Goal: Task Accomplishment & Management: Manage account settings

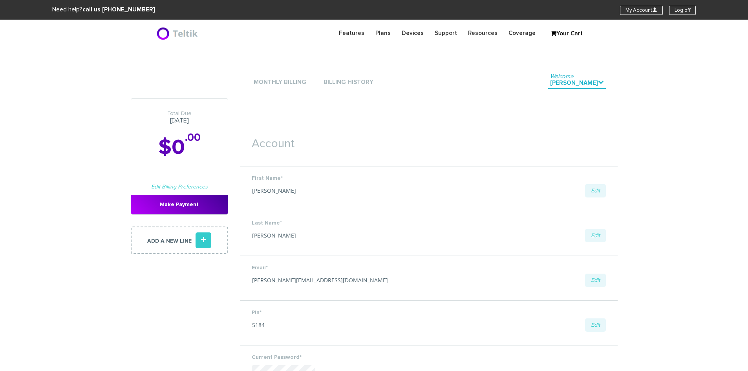
click at [268, 76] on li "Monthly Billing" at bounding box center [280, 83] width 57 height 24
click at [268, 80] on link "Monthly Billing" at bounding box center [280, 82] width 57 height 11
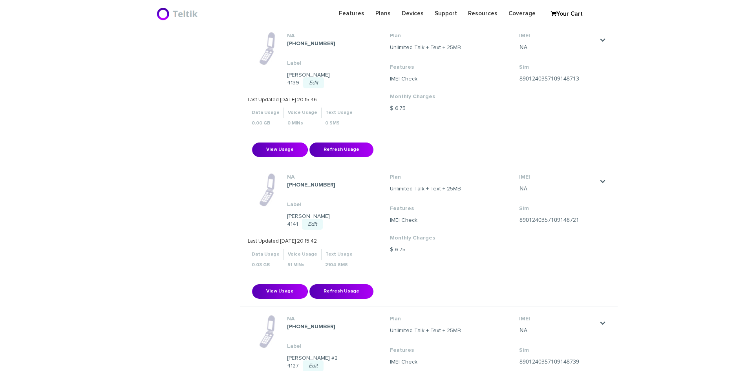
scroll to position [7656, 0]
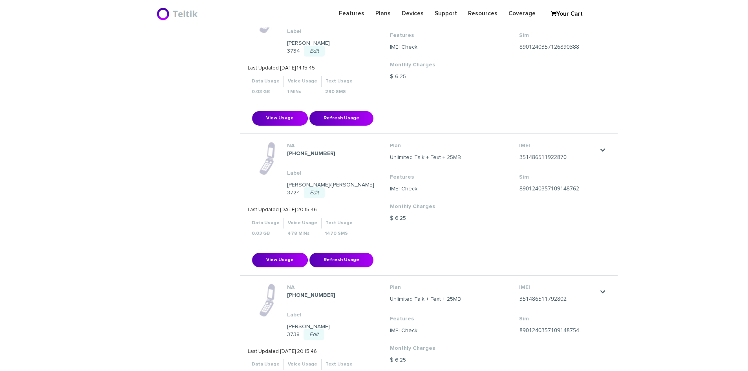
copy dl "[PHONE_NUMBER]"
